Goal: Task Accomplishment & Management: Complete application form

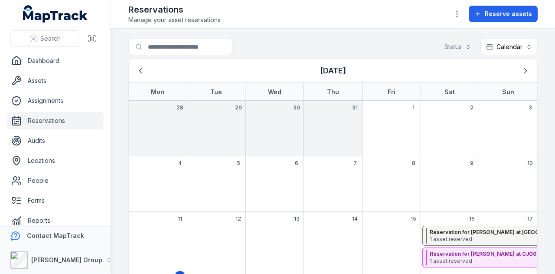
scroll to position [119, 0]
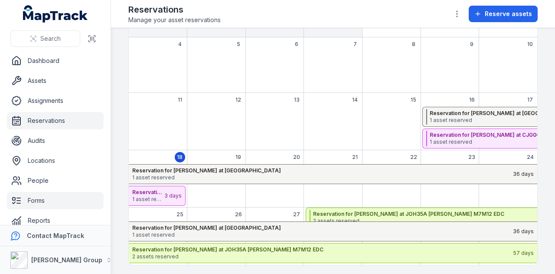
click at [50, 204] on link "Forms" at bounding box center [55, 200] width 97 height 17
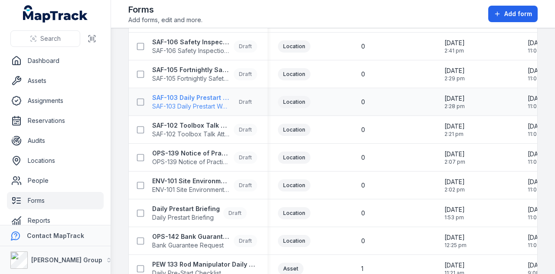
scroll to position [390, 0]
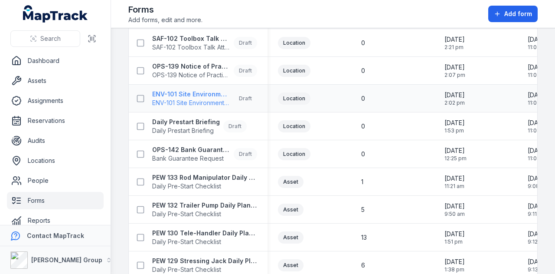
click at [192, 96] on strong "ENV-101 Site Environmental Inspection" at bounding box center [191, 94] width 78 height 9
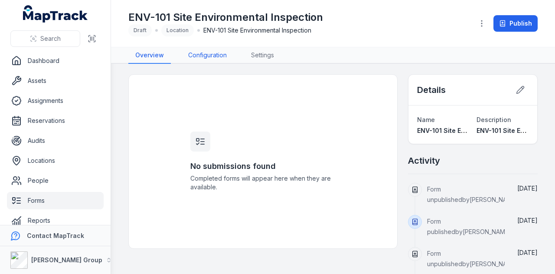
click at [211, 52] on link "Configuration" at bounding box center [207, 55] width 52 height 16
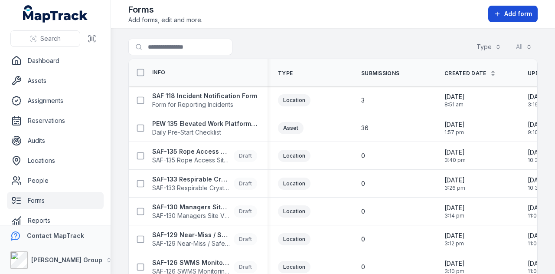
click at [507, 12] on span "Add form" at bounding box center [518, 14] width 28 height 9
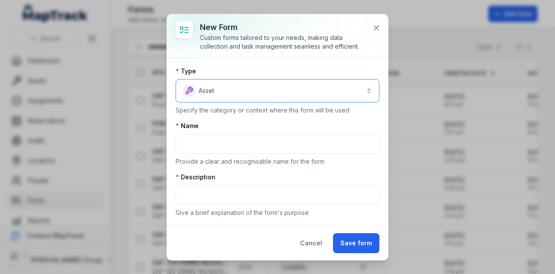
click at [230, 86] on button "Asset *****" at bounding box center [278, 90] width 204 height 23
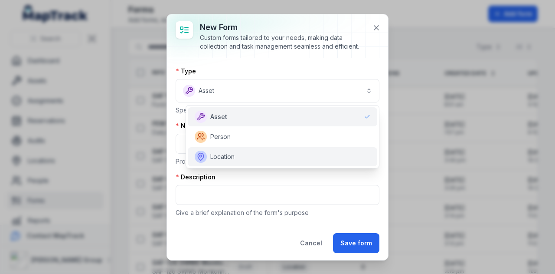
click at [236, 149] on div "Location" at bounding box center [282, 156] width 189 height 19
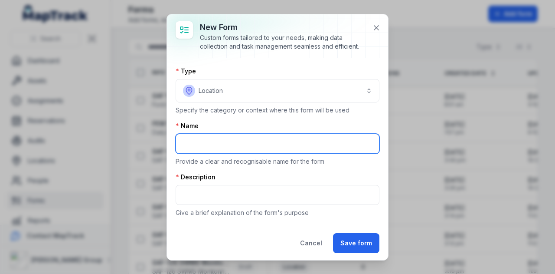
click at [216, 140] on input "text" at bounding box center [278, 143] width 204 height 20
type input "*****"
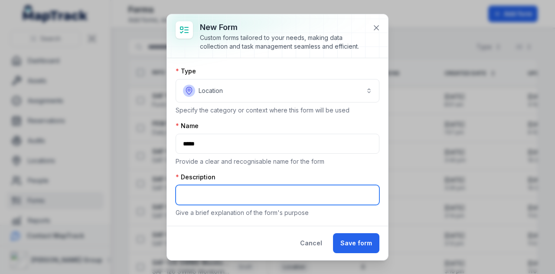
drag, startPoint x: 222, startPoint y: 197, endPoint x: 226, endPoint y: 202, distance: 6.2
click at [226, 202] on input "text" at bounding box center [278, 195] width 204 height 20
type input "******"
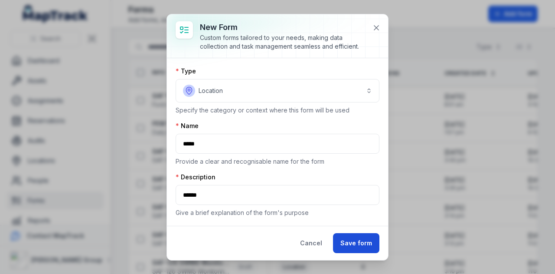
click at [366, 241] on button "Save form" at bounding box center [356, 243] width 46 height 20
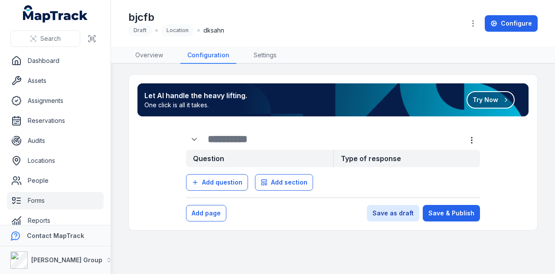
click at [484, 100] on button "Try Now" at bounding box center [490, 99] width 48 height 17
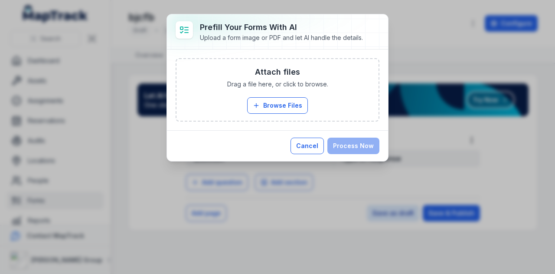
click at [314, 137] on button "Cancel" at bounding box center [306, 145] width 33 height 16
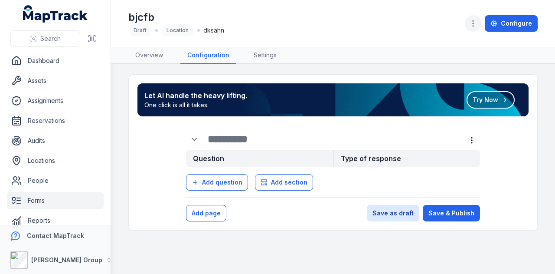
click at [472, 25] on icon "button" at bounding box center [473, 23] width 9 height 9
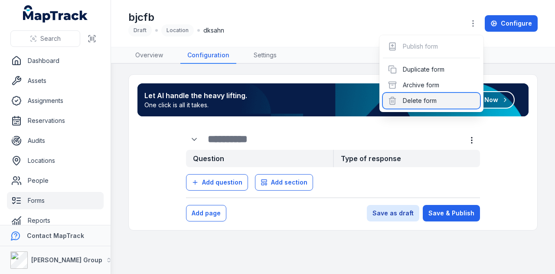
click at [443, 98] on div "Delete form" at bounding box center [431, 101] width 97 height 16
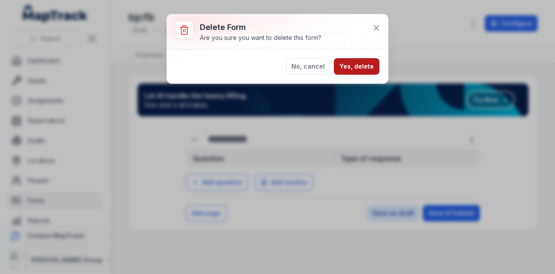
click at [374, 62] on button "Yes, delete" at bounding box center [357, 66] width 46 height 16
